Goal: Entertainment & Leisure: Consume media (video, audio)

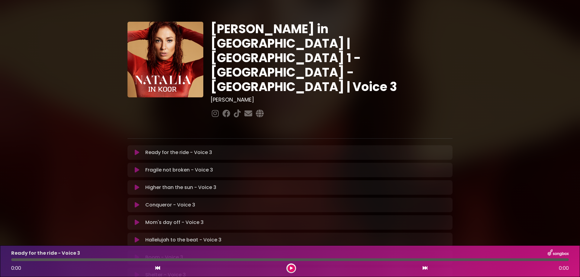
click at [136, 150] on icon at bounding box center [137, 153] width 5 height 6
